Goal: Information Seeking & Learning: Learn about a topic

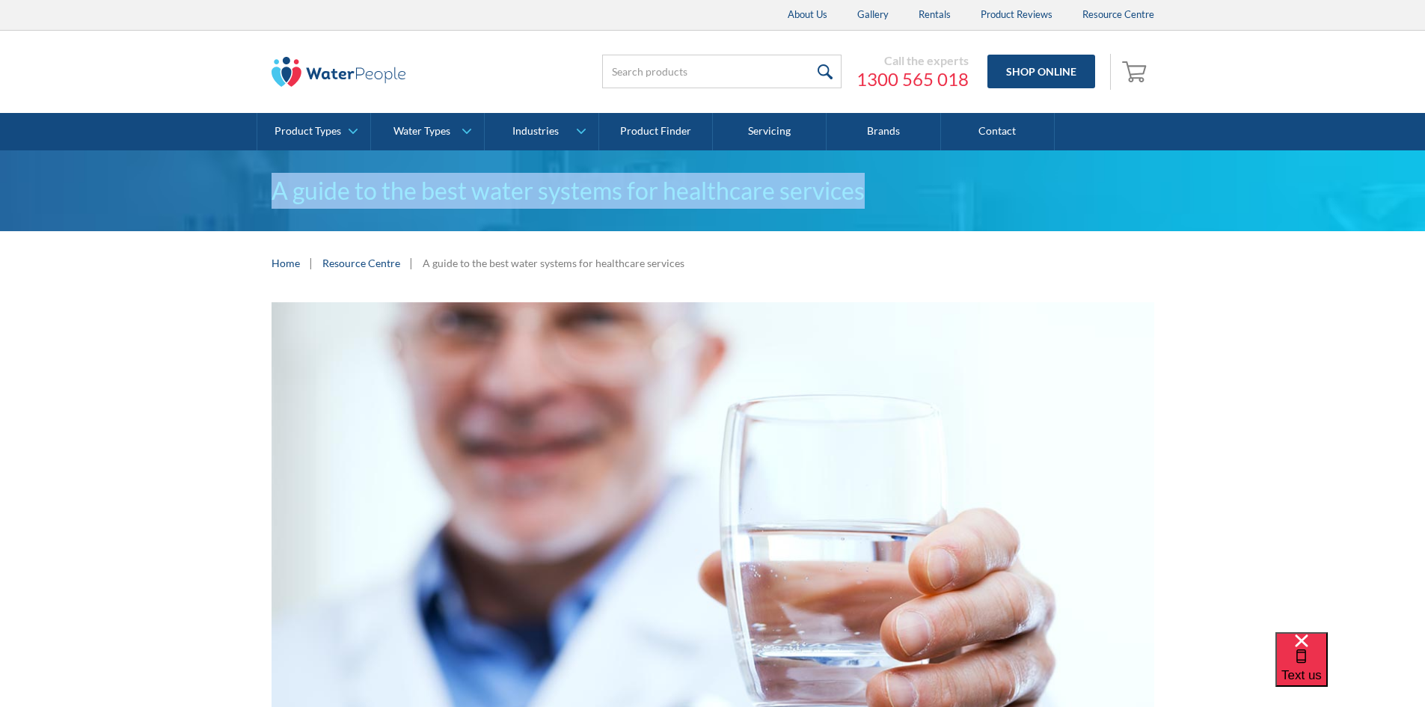
drag, startPoint x: 253, startPoint y: 201, endPoint x: 873, endPoint y: 194, distance: 620.4
click at [873, 194] on div "A guide to the best water systems for healthcare services" at bounding box center [712, 190] width 1425 height 81
copy h1 "A guide to the best water systems for healthcare services"
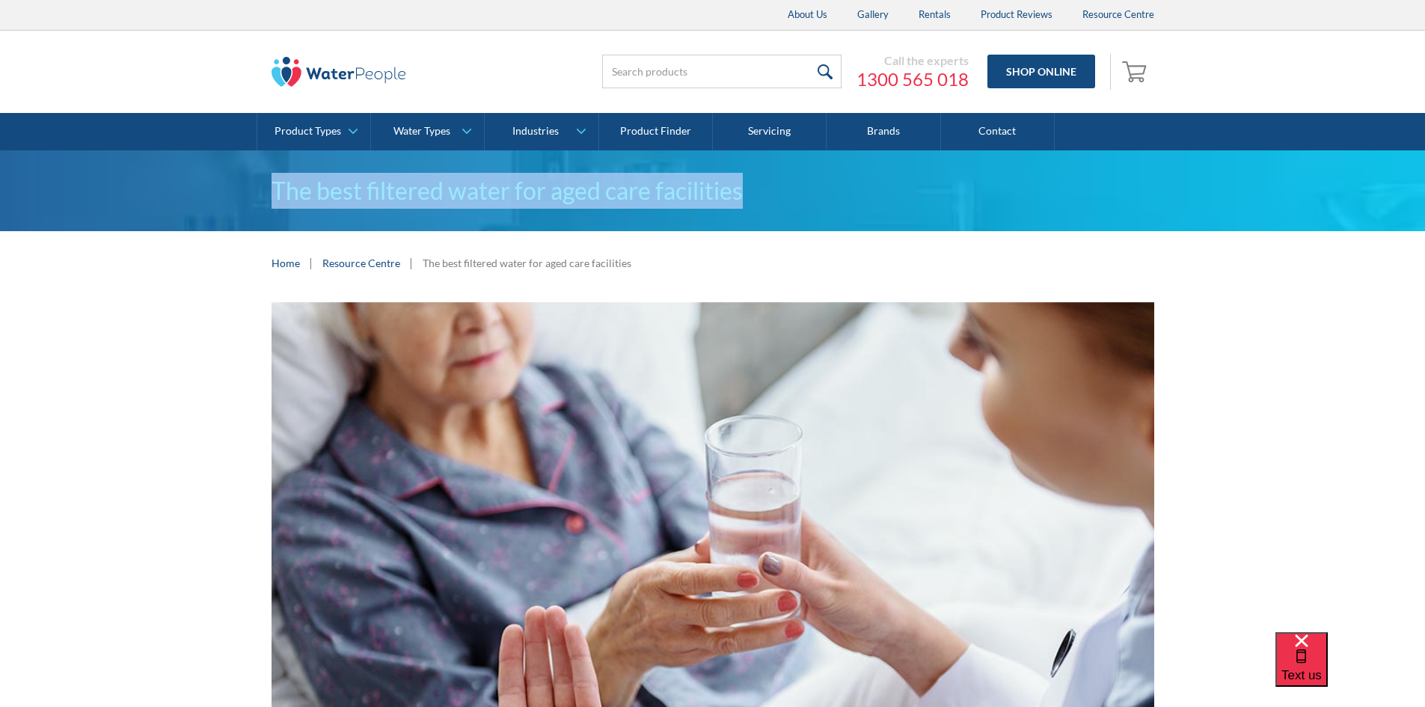
drag, startPoint x: 765, startPoint y: 185, endPoint x: 257, endPoint y: 194, distance: 508.9
click at [257, 194] on div "The best filtered water for aged care facilities" at bounding box center [712, 190] width 1425 height 81
copy h1 "The best filtered water for aged care facilities"
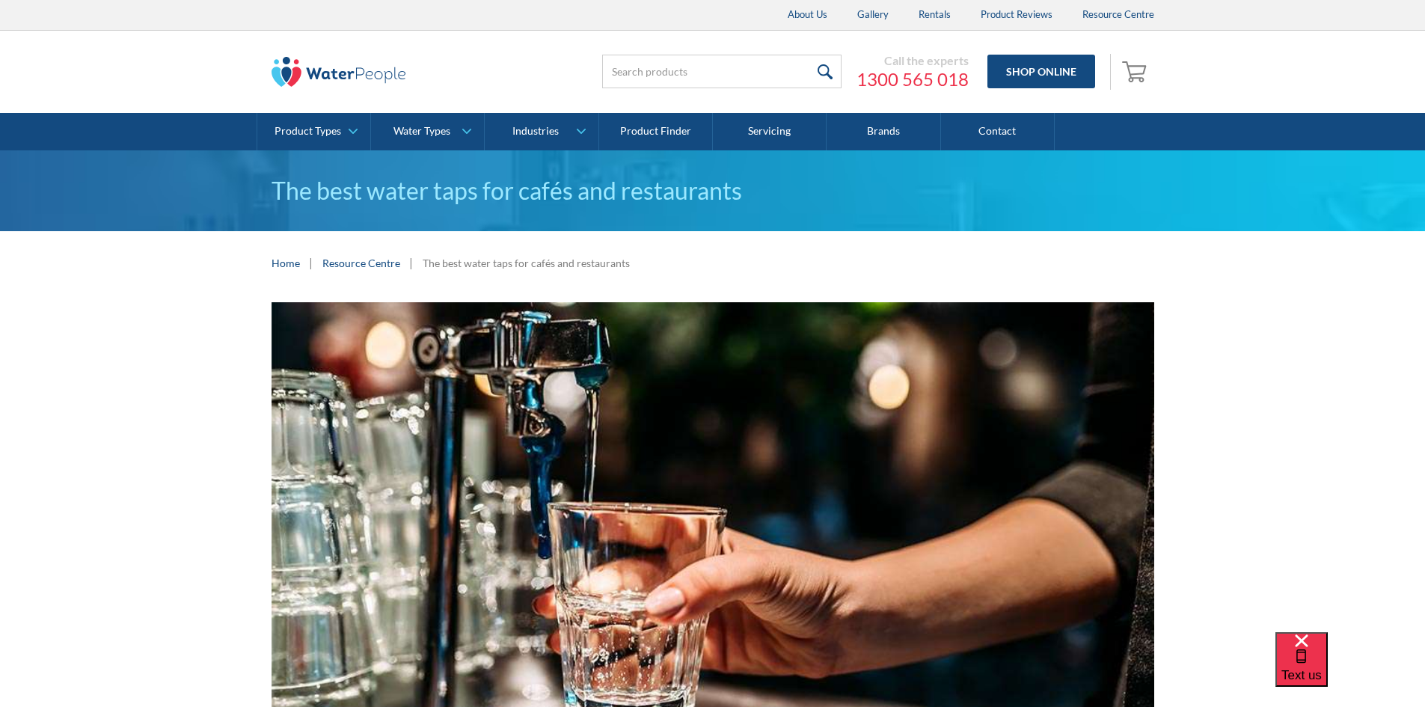
click at [195, 192] on div "The best water taps for cafés and restaurants" at bounding box center [712, 190] width 1425 height 81
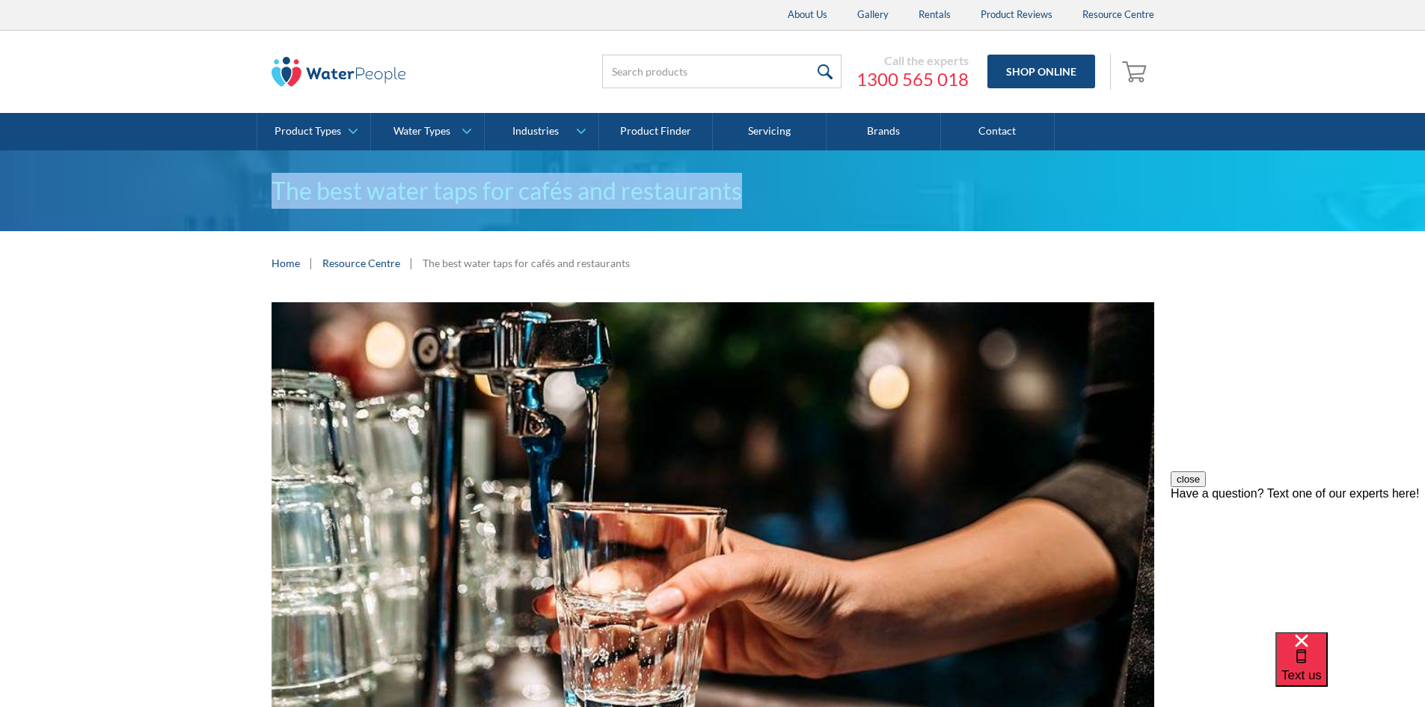
drag, startPoint x: 254, startPoint y: 183, endPoint x: 759, endPoint y: 175, distance: 504.4
click at [759, 175] on div "The best water taps for cafés and restaurants" at bounding box center [712, 190] width 1425 height 81
copy h1 "The best water taps for cafés and restaurants"
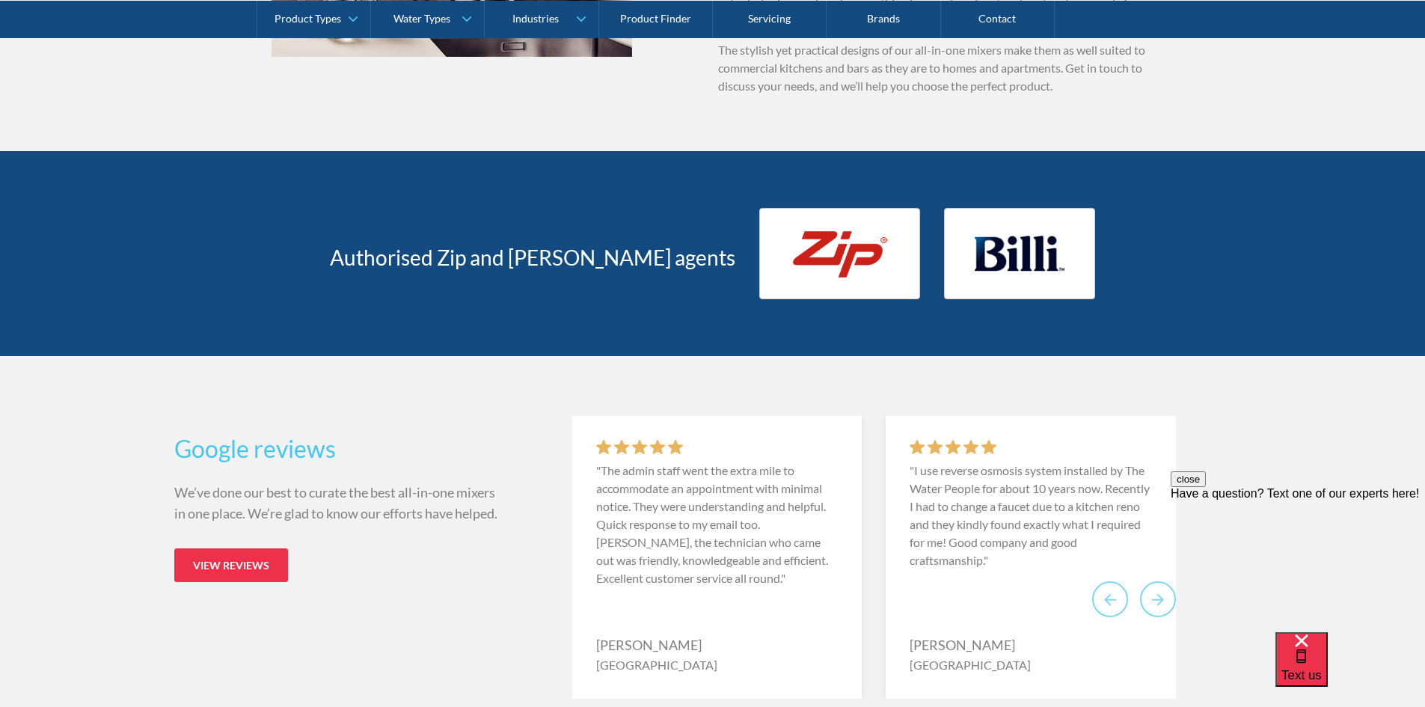
scroll to position [3068, 0]
